Goal: Task Accomplishment & Management: Manage account settings

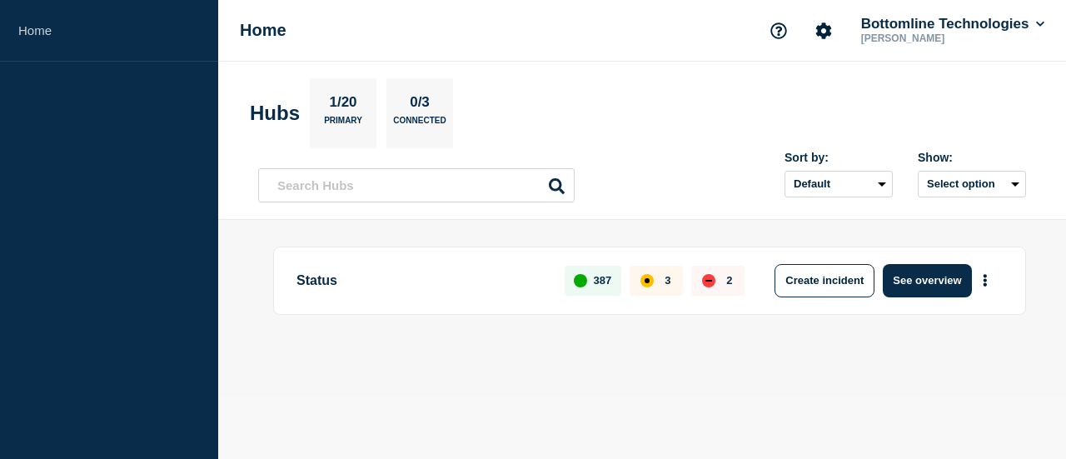
drag, startPoint x: 846, startPoint y: 207, endPoint x: 836, endPoint y: 222, distance: 18.0
drag, startPoint x: 836, startPoint y: 222, endPoint x: 914, endPoint y: 271, distance: 91.7
click at [914, 271] on button "See overview" at bounding box center [927, 280] width 88 height 33
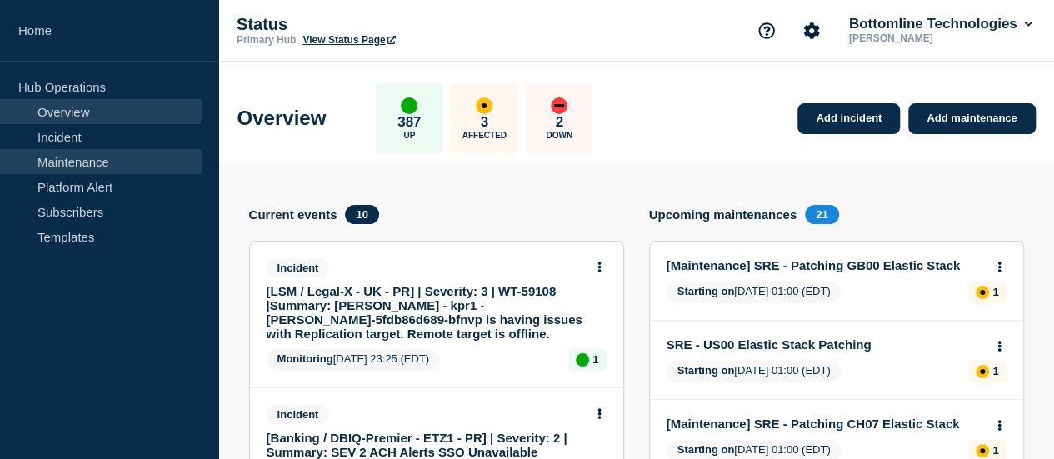
click at [108, 164] on link "Maintenance" at bounding box center [101, 161] width 202 height 25
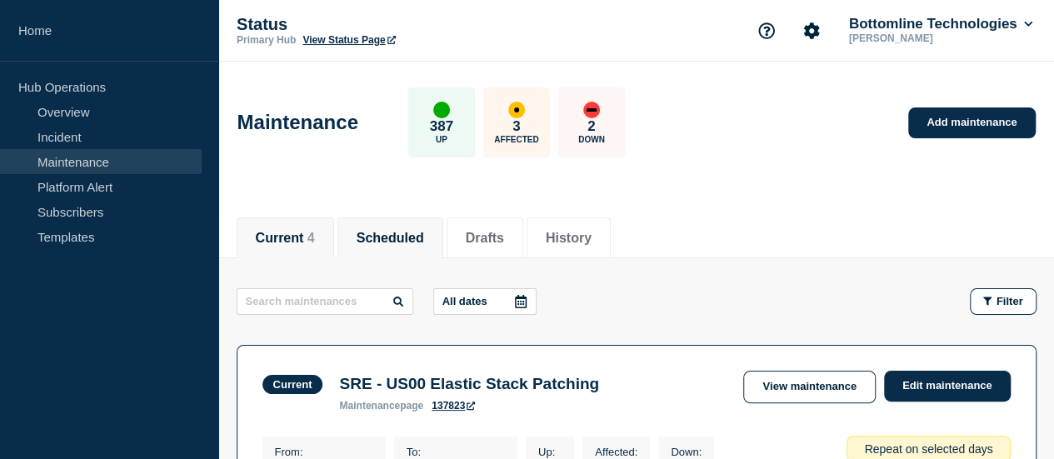
click at [424, 239] on button "Scheduled" at bounding box center [389, 238] width 67 height 15
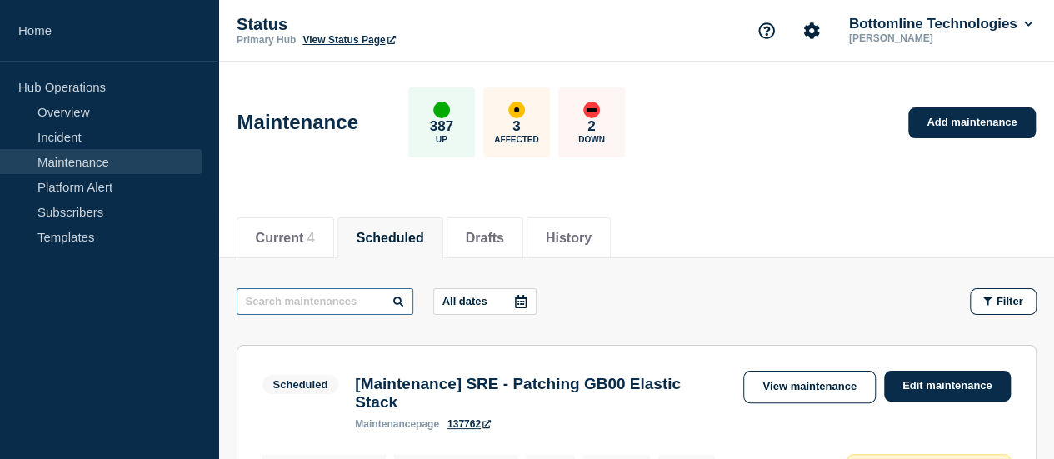
click at [345, 304] on input "text" at bounding box center [325, 301] width 177 height 27
type input "network"
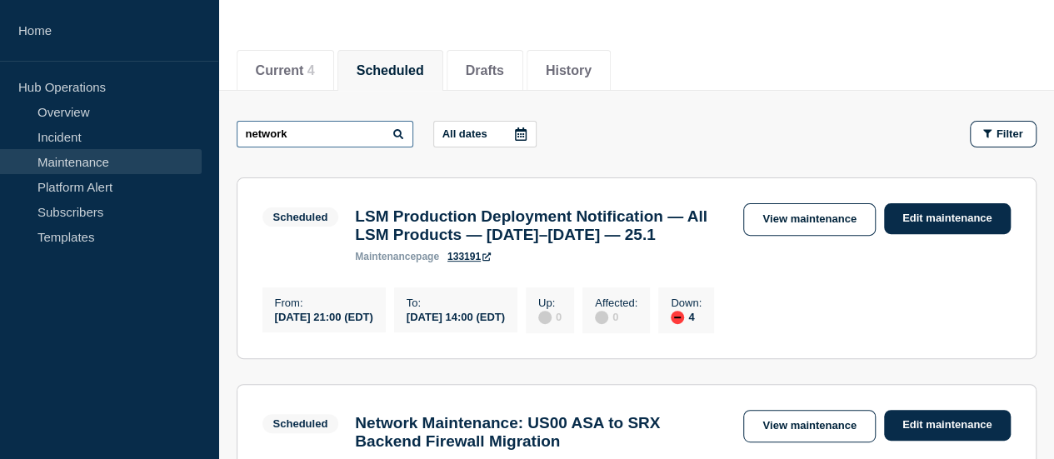
scroll to position [167, 0]
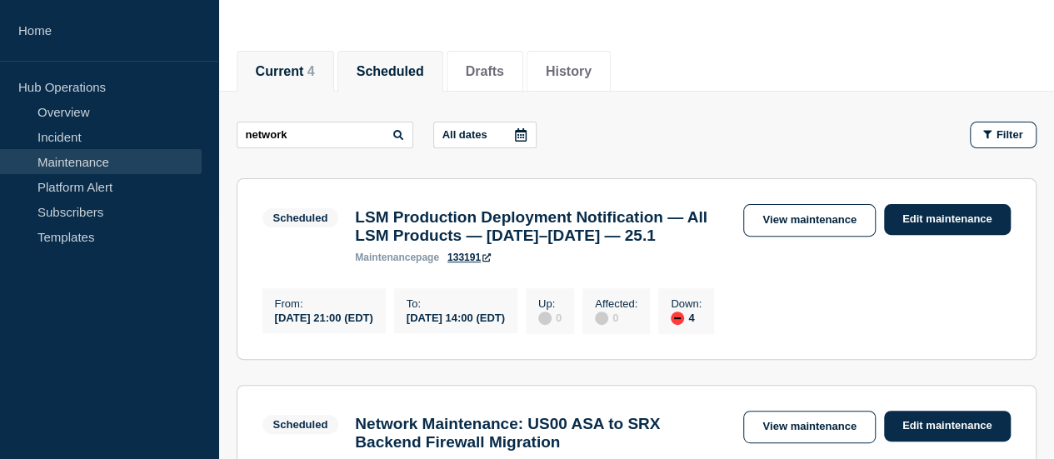
click at [312, 66] on button "Current 4" at bounding box center [285, 71] width 59 height 15
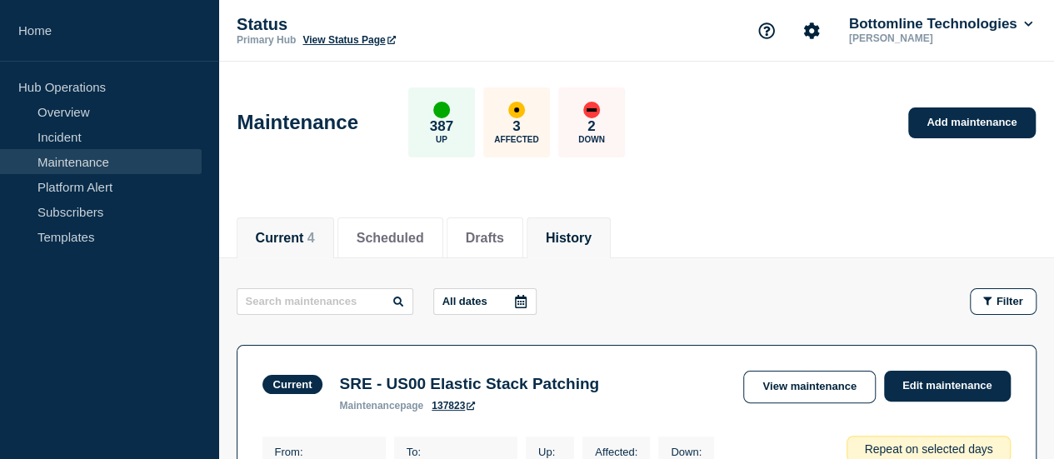
click at [591, 232] on button "History" at bounding box center [569, 238] width 46 height 15
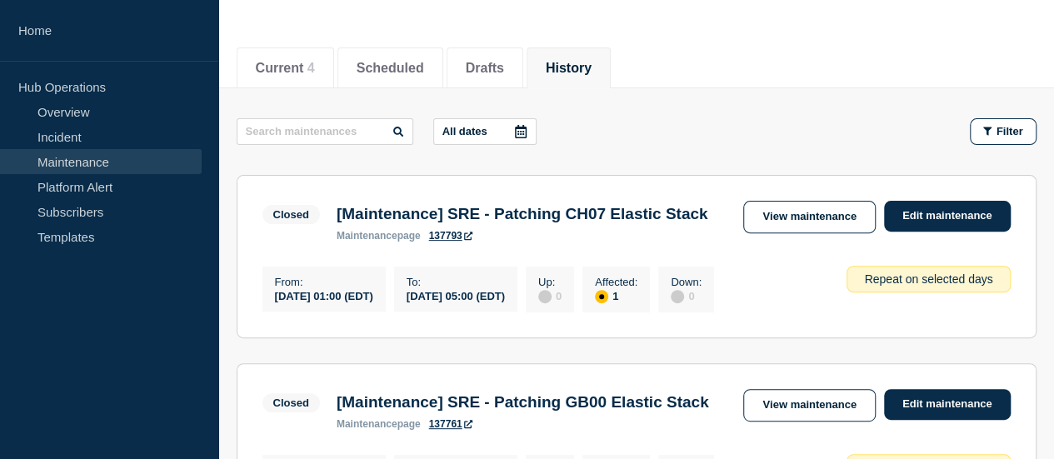
scroll to position [167, 0]
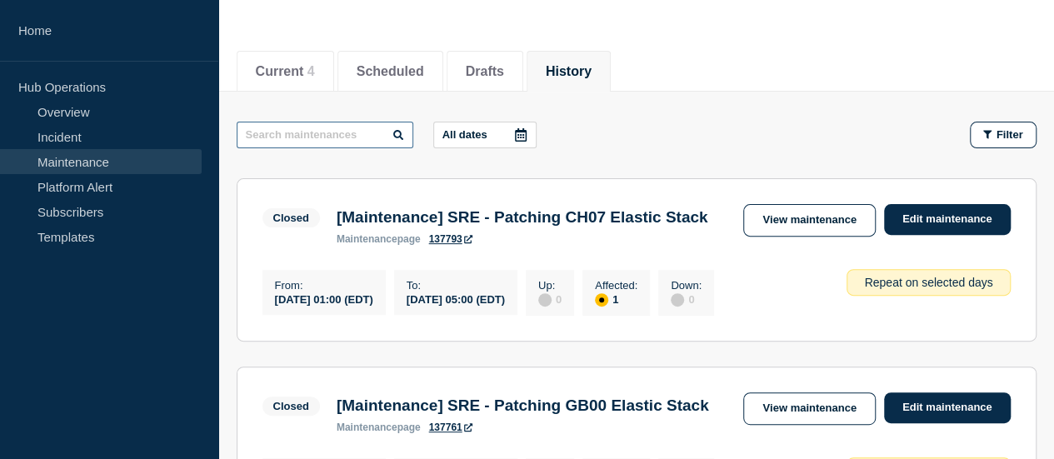
click at [302, 138] on input "text" at bounding box center [325, 135] width 177 height 27
type input "network"
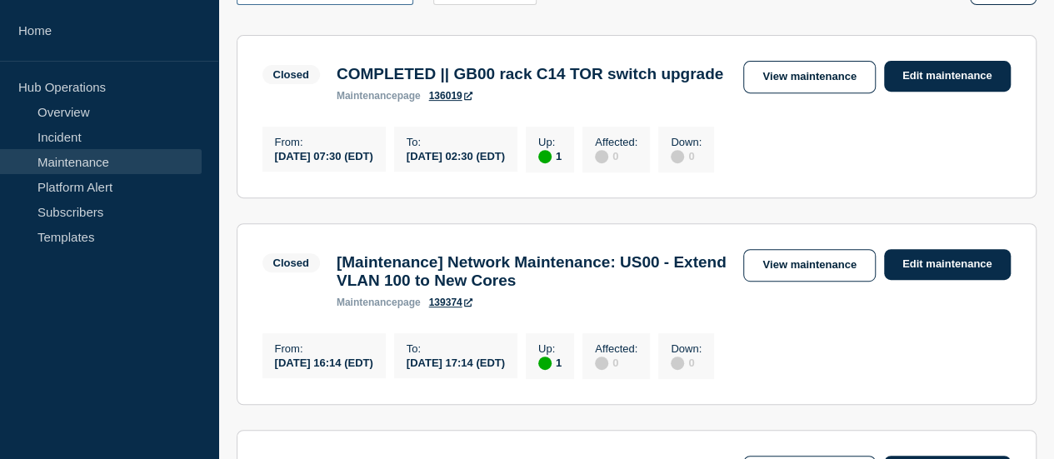
scroll to position [333, 0]
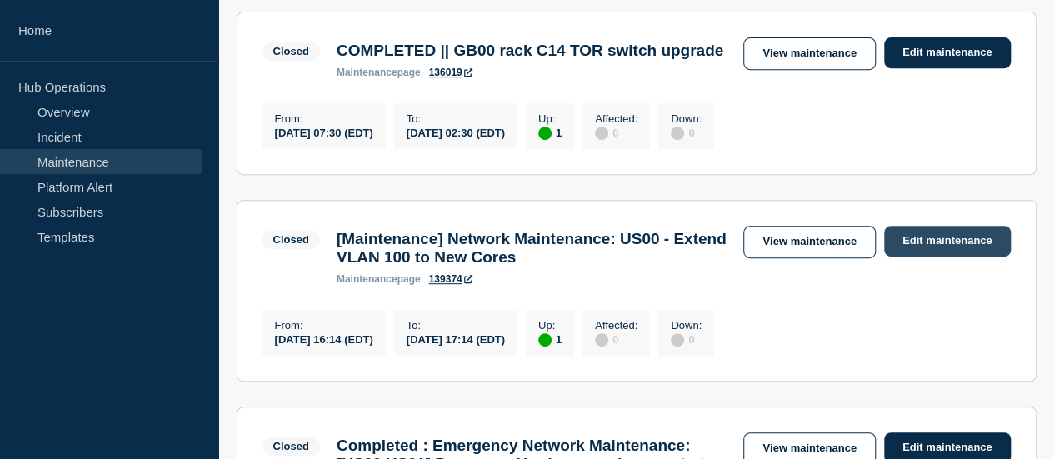
click at [922, 257] on link "Edit maintenance" at bounding box center [947, 241] width 127 height 31
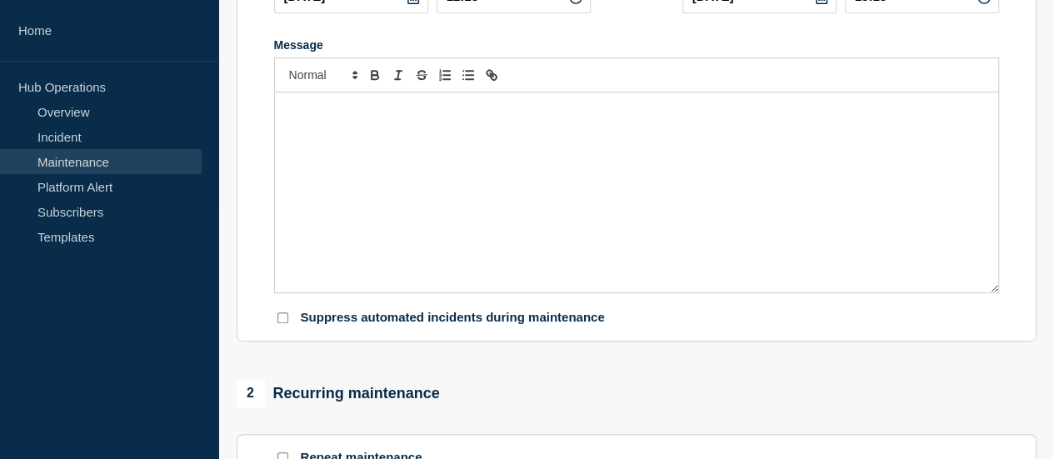
type input "[Maintenance] Network Maintenance: US00 - Extend VLAN 100 to New Cores"
type input "[DATE]"
type input "16:14"
type input "[DATE]"
type input "17:14"
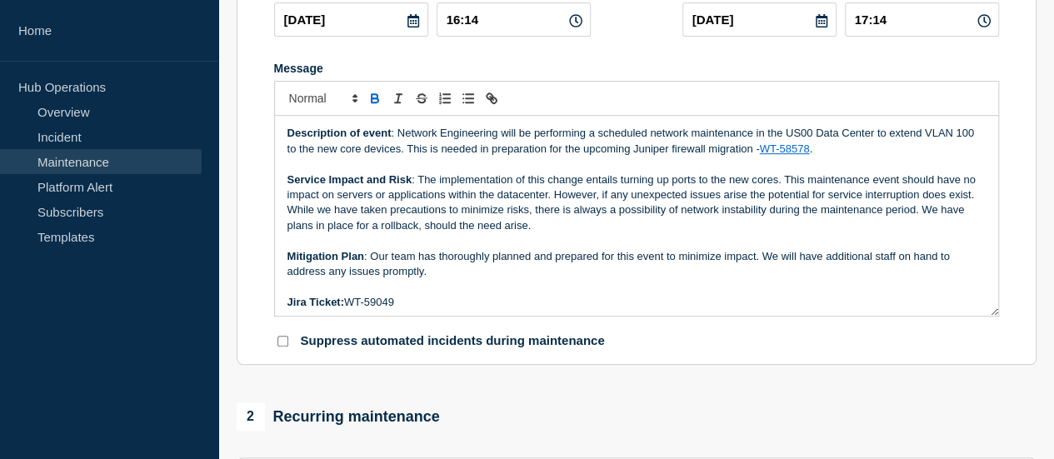
scroll to position [83, 0]
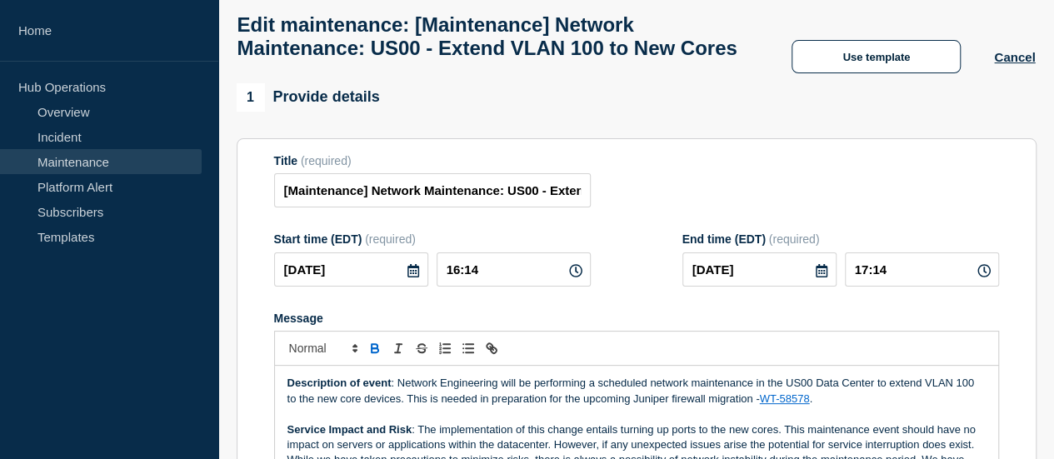
click at [408, 277] on icon at bounding box center [413, 270] width 12 height 13
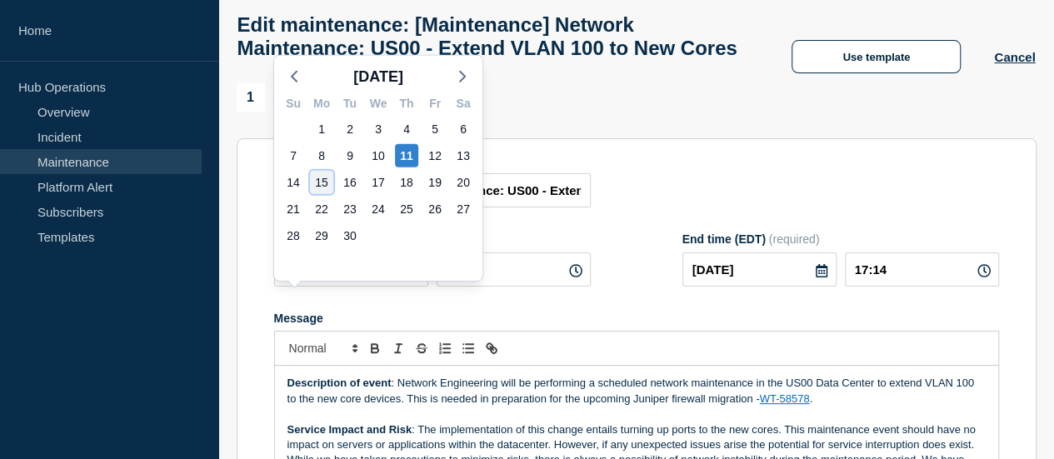
click at [320, 179] on div "15" at bounding box center [321, 182] width 23 height 23
type input "[DATE]"
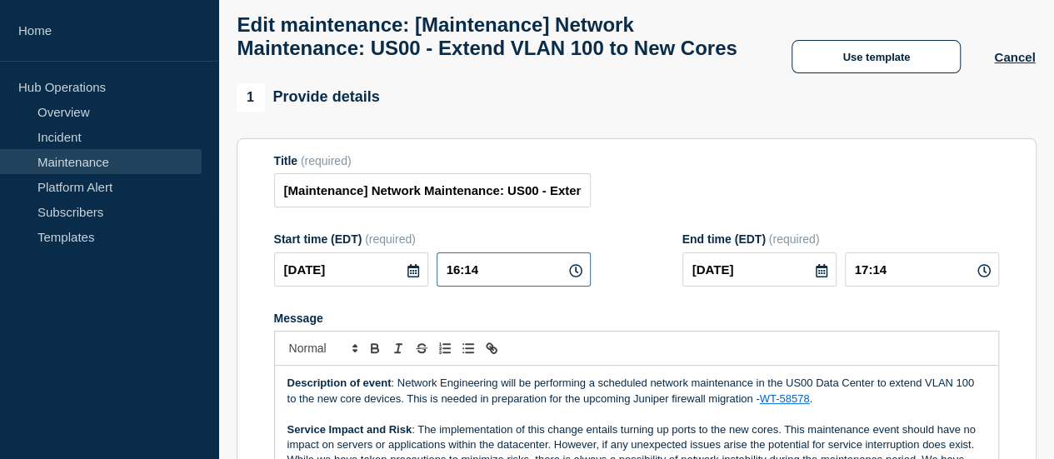
click at [488, 287] on input "16:14" at bounding box center [513, 269] width 154 height 34
click at [571, 277] on icon at bounding box center [575, 270] width 13 height 13
click at [491, 287] on input "16:14" at bounding box center [513, 269] width 154 height 34
drag, startPoint x: 503, startPoint y: 306, endPoint x: 418, endPoint y: 306, distance: 85.0
click at [418, 287] on div "[DATE] 16:14" at bounding box center [432, 269] width 317 height 34
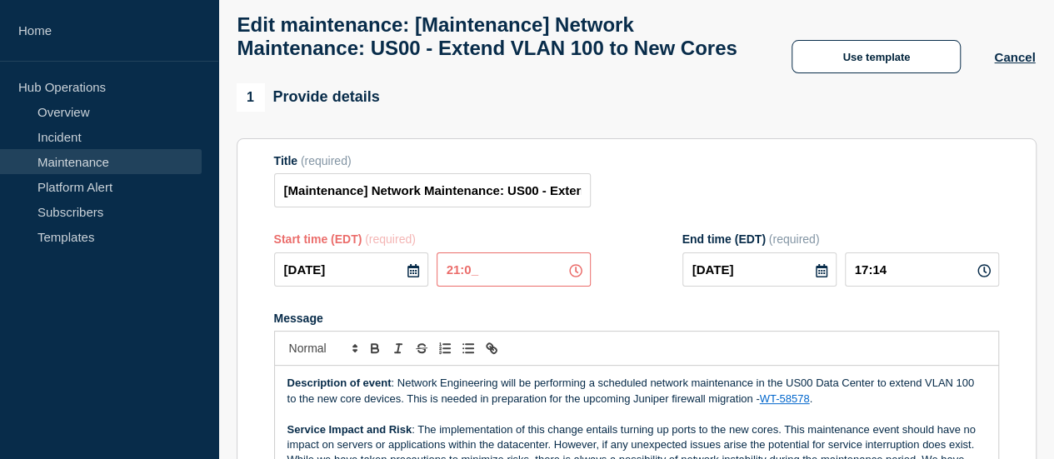
type input "21:00"
type input "22:00"
click at [813, 364] on div "Message Description of event : Network Engineering will be performing a schedul…" at bounding box center [636, 440] width 725 height 256
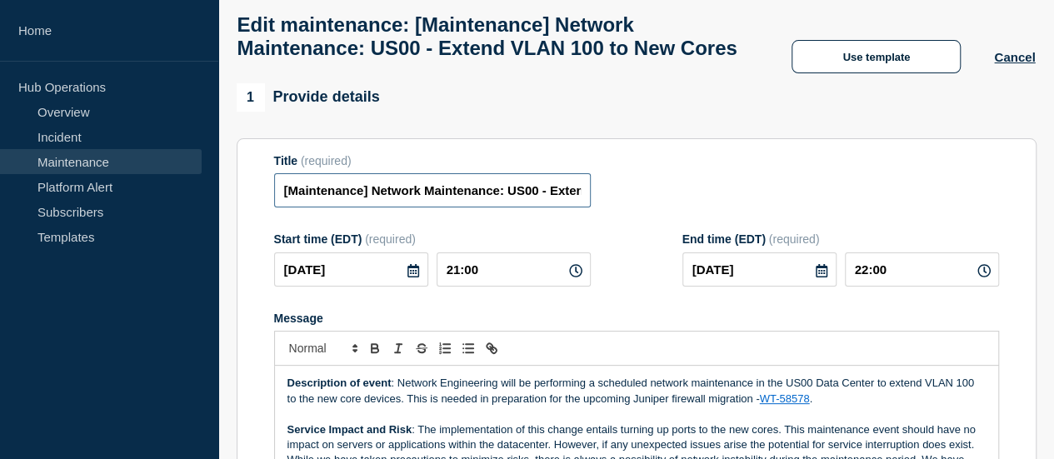
click at [292, 207] on input "[Maintenance] Network Maintenance: US00 - Extend VLAN 100 to New Cores" at bounding box center [432, 190] width 317 height 34
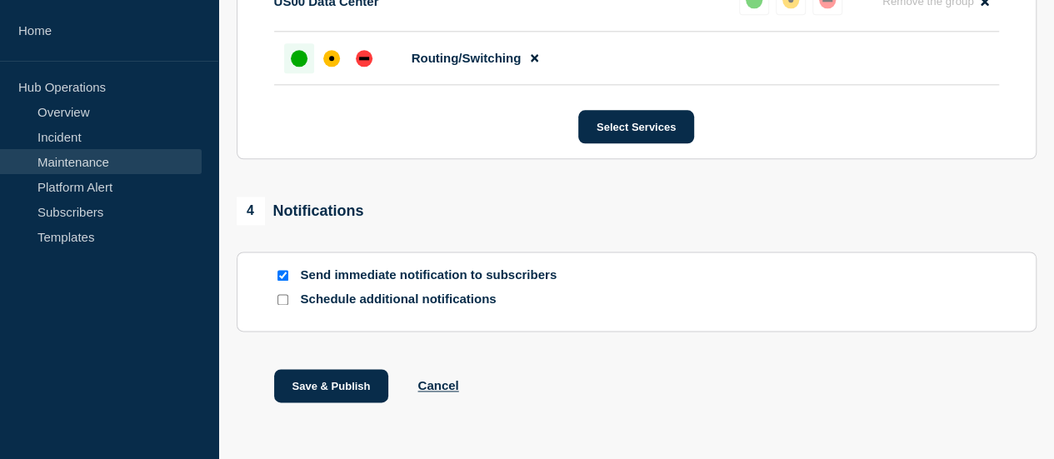
scroll to position [1053, 0]
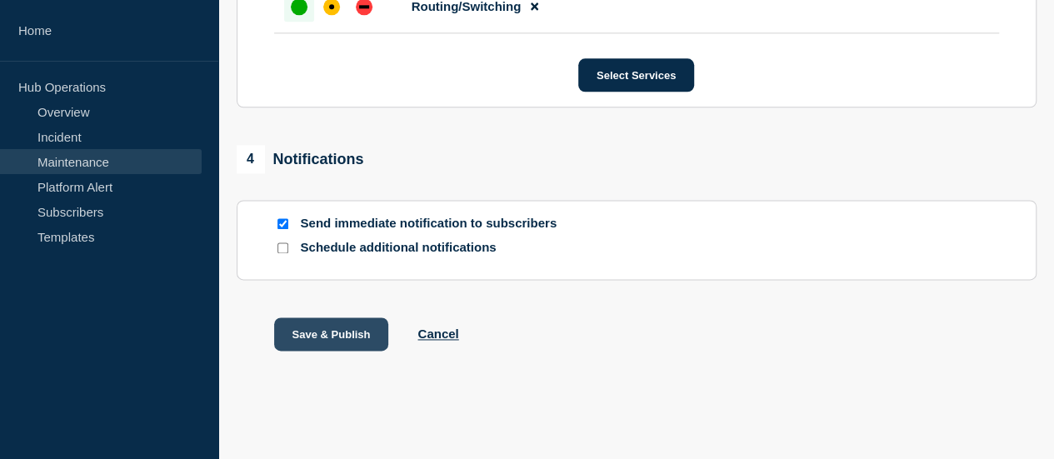
click at [327, 332] on button "Save & Publish" at bounding box center [331, 333] width 115 height 33
